Goal: Information Seeking & Learning: Learn about a topic

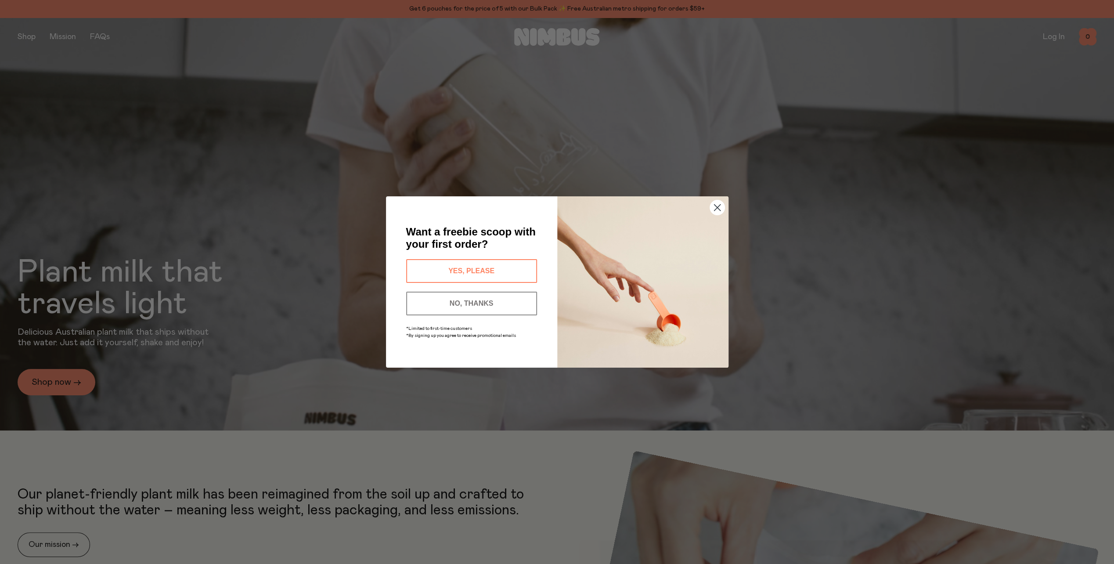
click at [718, 210] on circle "Close dialog" at bounding box center [716, 207] width 14 height 14
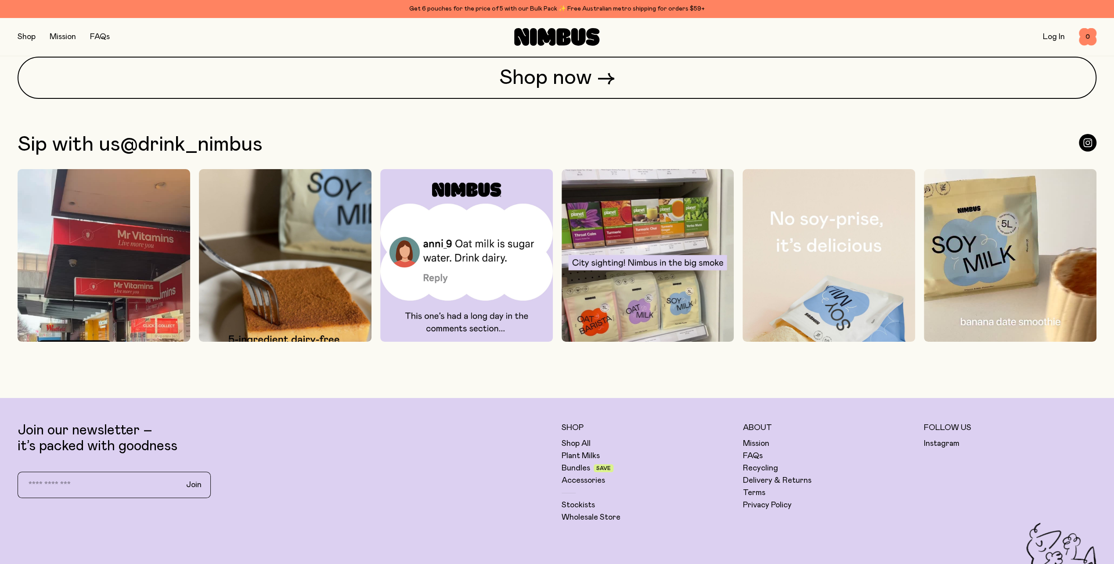
scroll to position [3292, 0]
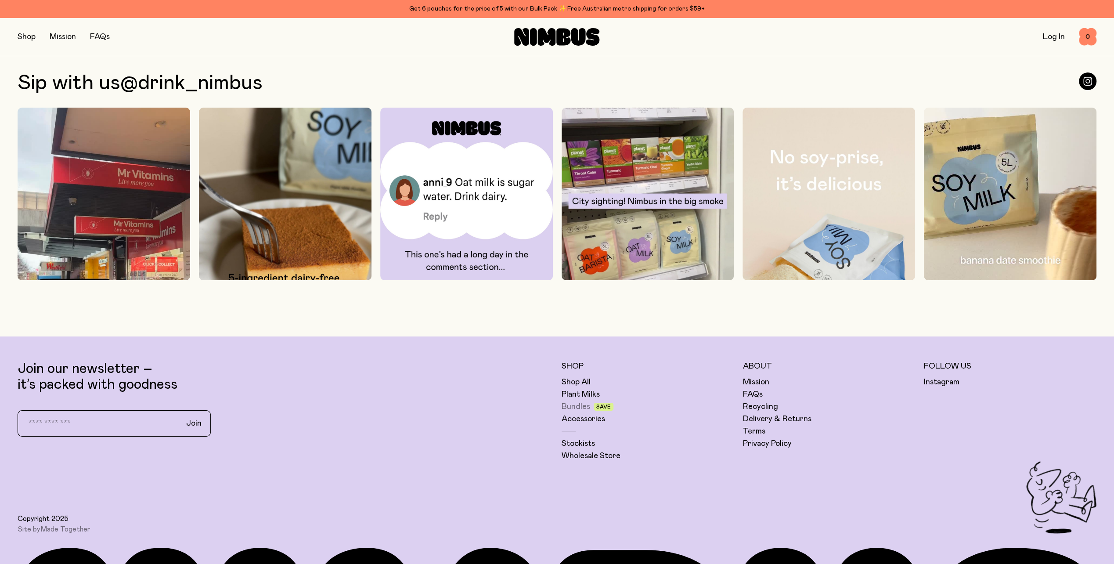
click at [573, 405] on link "Bundles" at bounding box center [575, 406] width 29 height 11
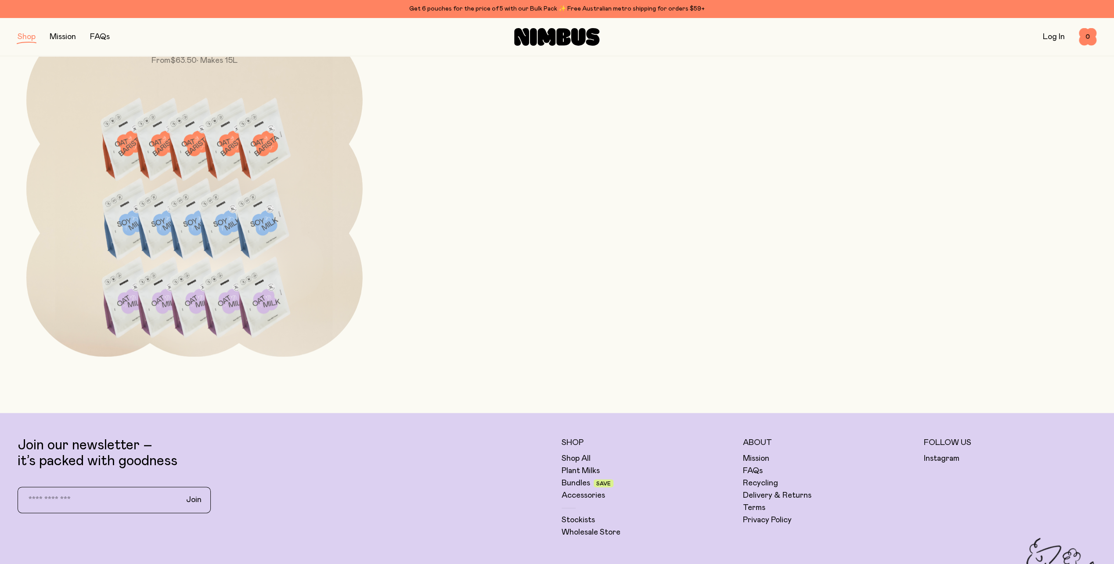
scroll to position [966, 0]
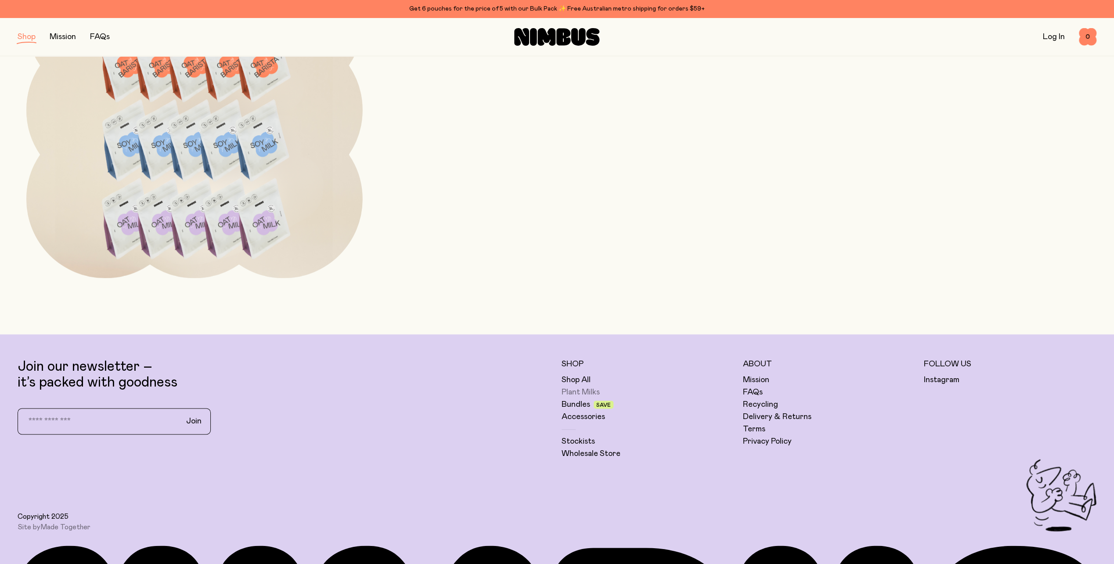
click at [575, 388] on link "Plant Milks" at bounding box center [580, 392] width 38 height 11
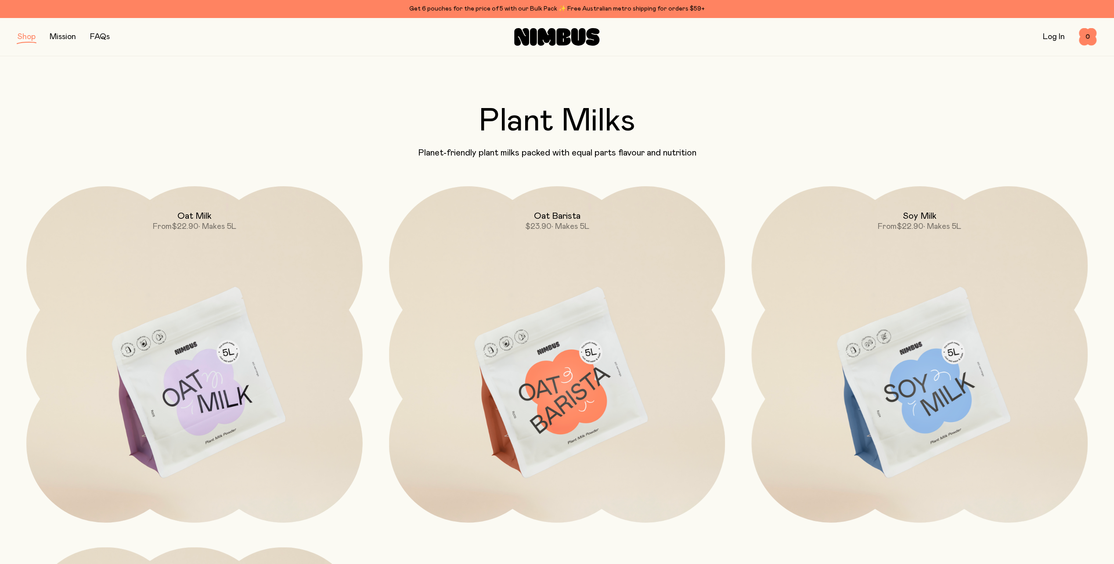
click at [897, 381] on img at bounding box center [919, 383] width 336 height 395
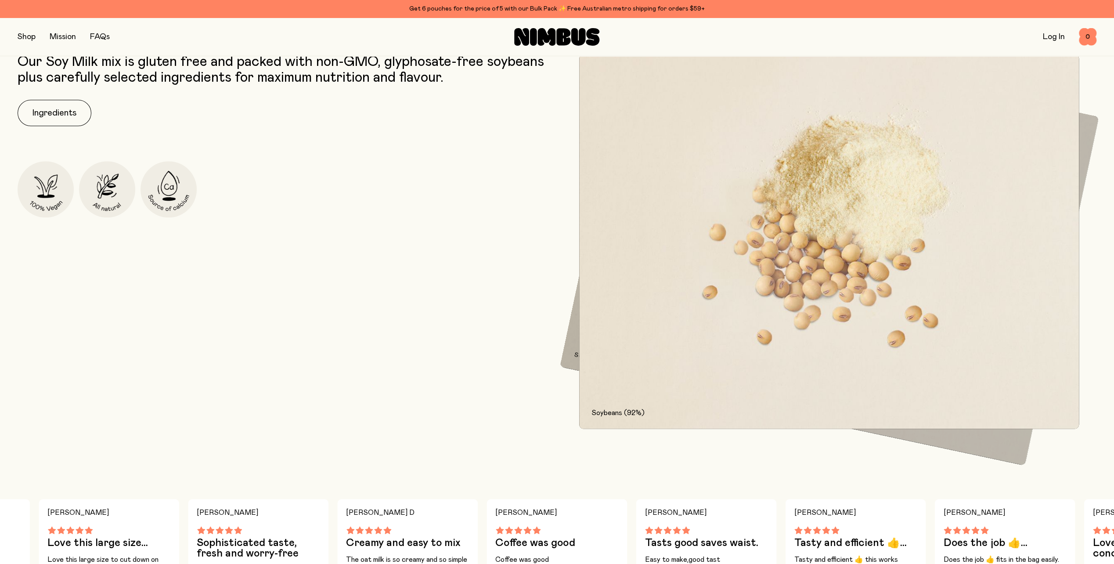
scroll to position [615, 0]
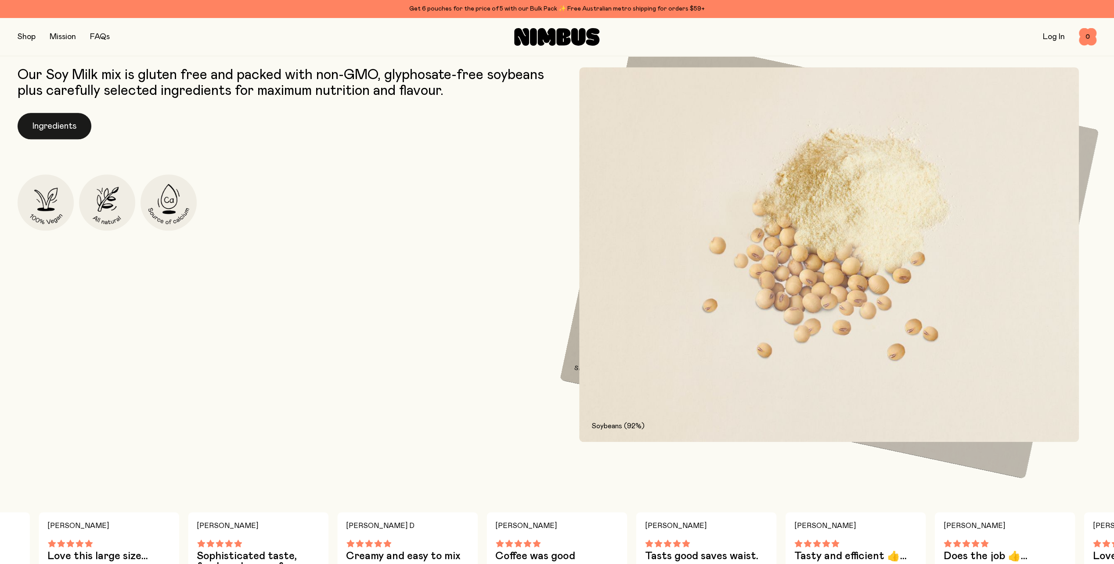
click at [58, 122] on button "Ingredients" at bounding box center [55, 126] width 74 height 26
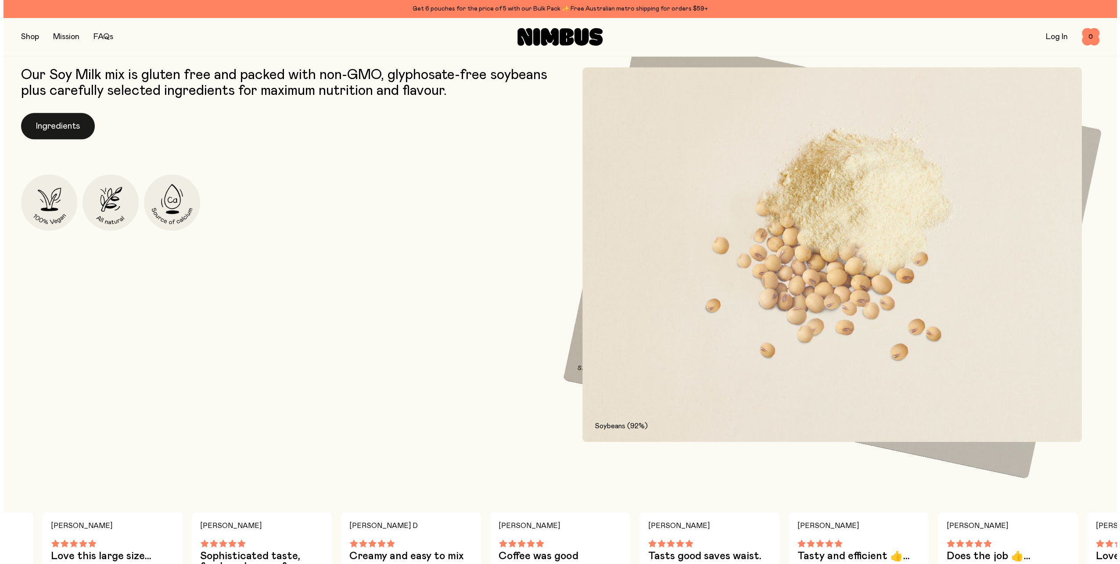
scroll to position [0, 0]
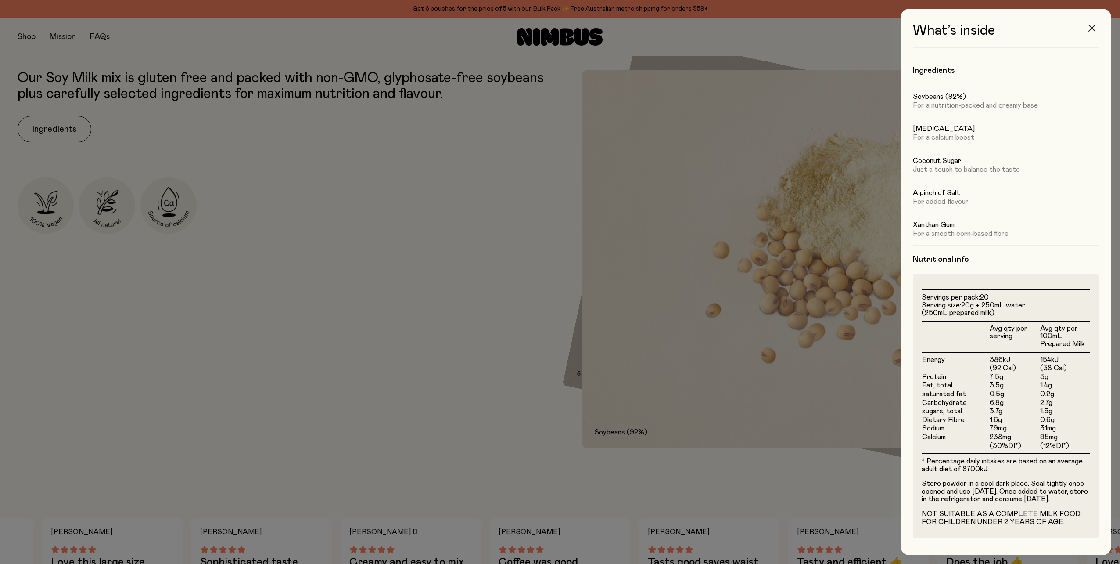
click at [1091, 24] on button "button" at bounding box center [1092, 28] width 21 height 21
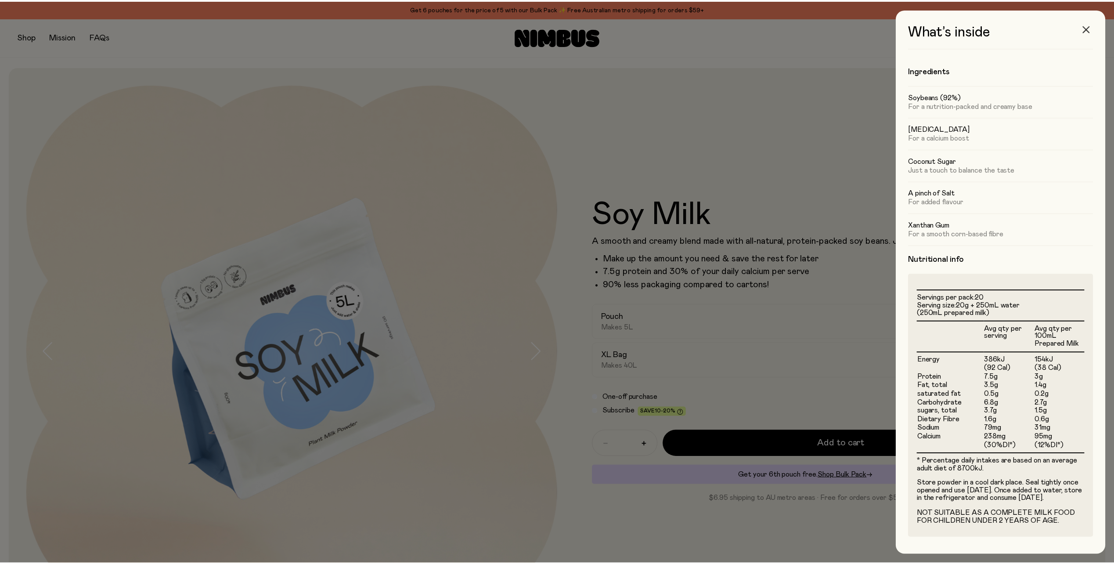
scroll to position [615, 0]
